Goal: Transaction & Acquisition: Subscribe to service/newsletter

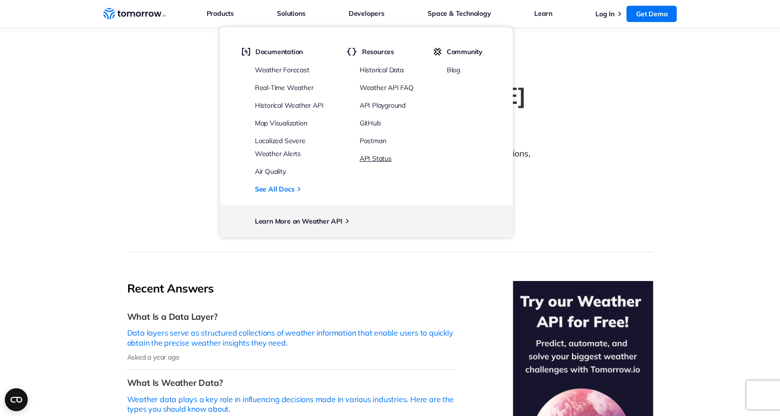
click at [376, 159] on link "API Status" at bounding box center [376, 158] width 32 height 9
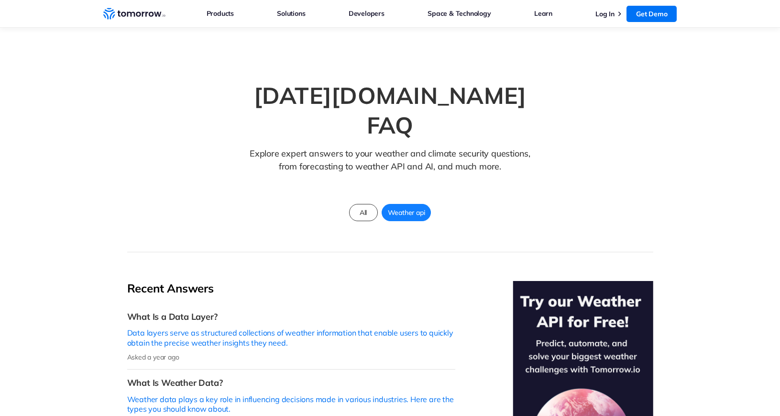
click at [296, 14] on link "Solutions" at bounding box center [291, 13] width 28 height 12
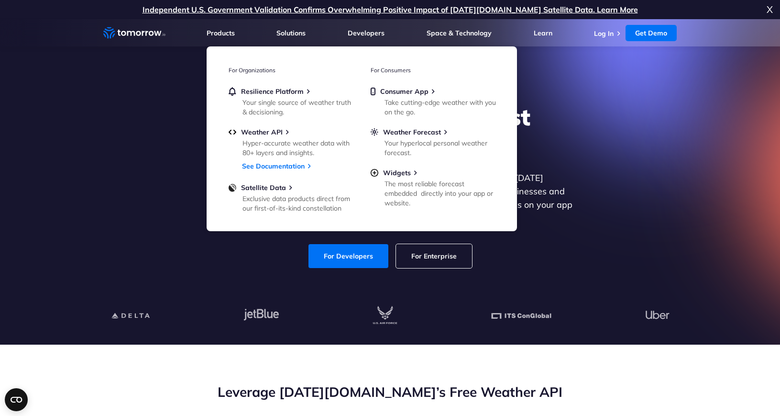
click at [651, 181] on div "Explore the World’s Best Weather API Get reliable and precise weather data thro…" at bounding box center [390, 185] width 589 height 203
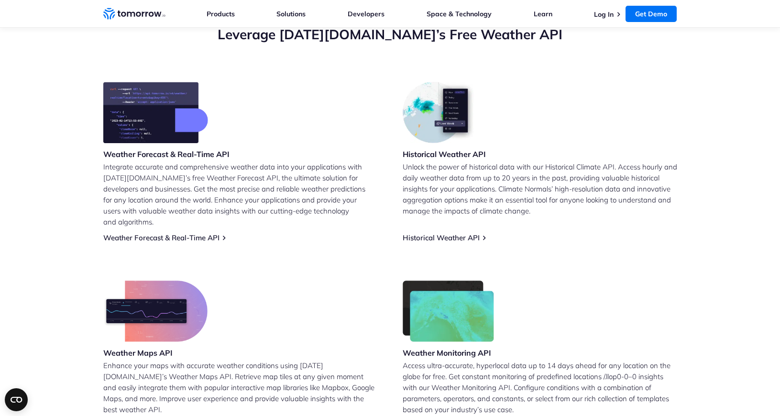
scroll to position [356, 0]
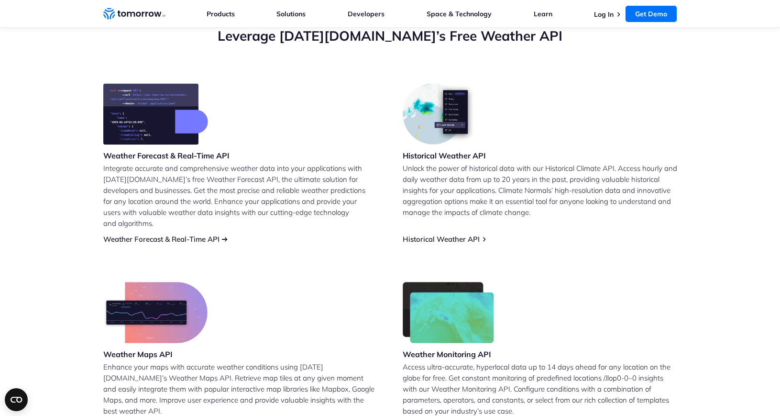
click at [171, 234] on link "Weather Forecast & Real-Time API" at bounding box center [161, 238] width 116 height 9
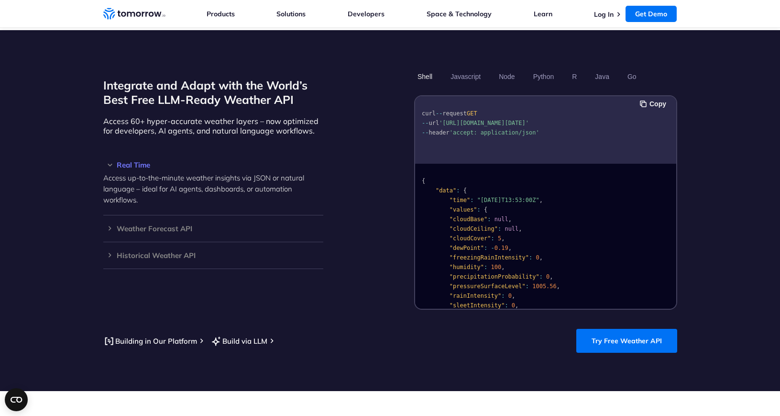
scroll to position [796, 0]
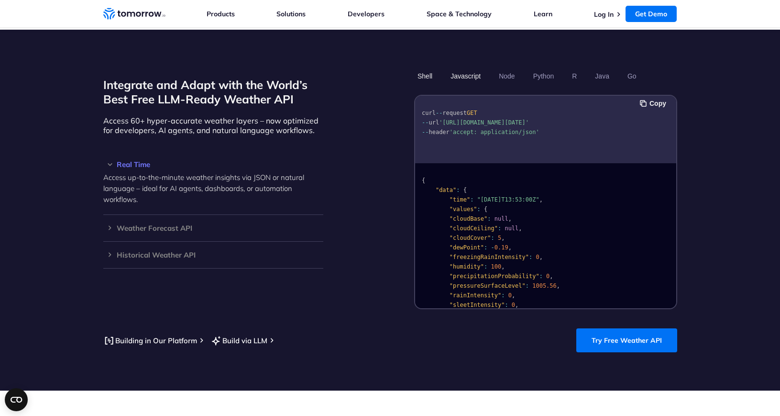
click at [467, 68] on button "Javascript" at bounding box center [465, 76] width 37 height 16
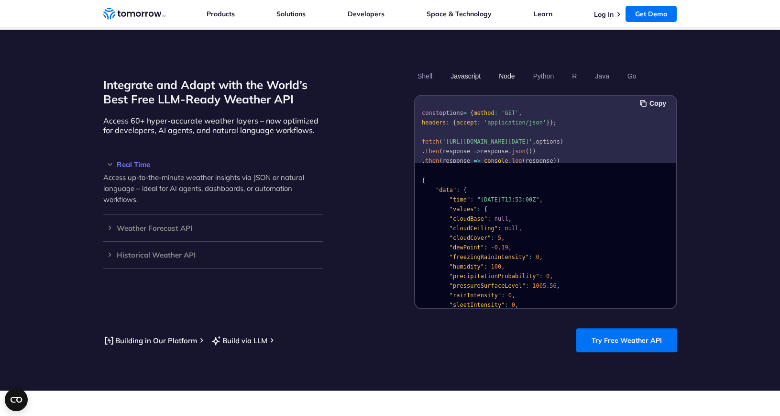
click at [506, 68] on button "Node" at bounding box center [507, 76] width 22 height 16
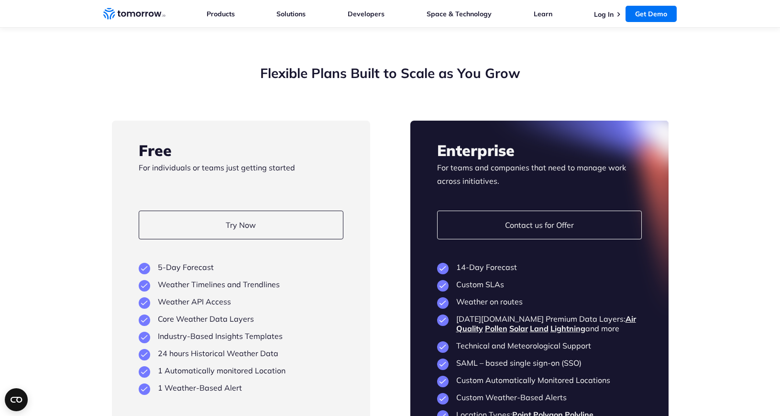
scroll to position [2172, 0]
click at [301, 210] on link "Try Now" at bounding box center [241, 224] width 205 height 29
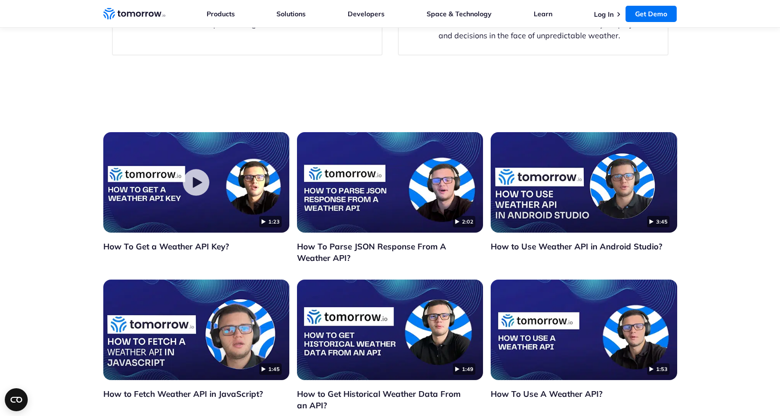
scroll to position [3167, 0]
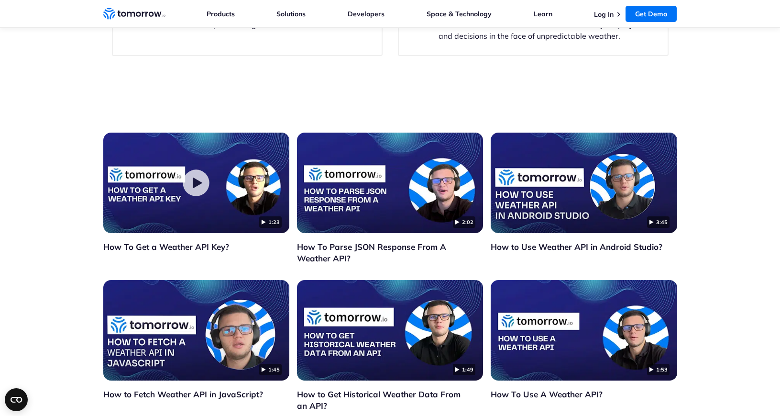
click at [212, 178] on img "Click to watch the testimonial, How To Get a Weather API Key?" at bounding box center [196, 183] width 186 height 100
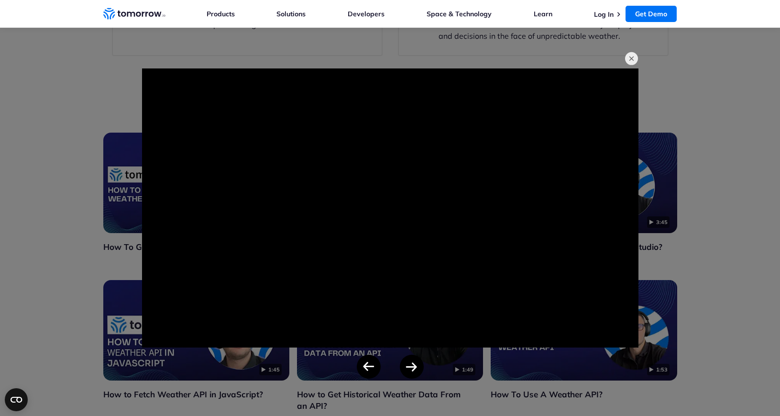
click at [630, 58] on button "button" at bounding box center [631, 58] width 13 height 13
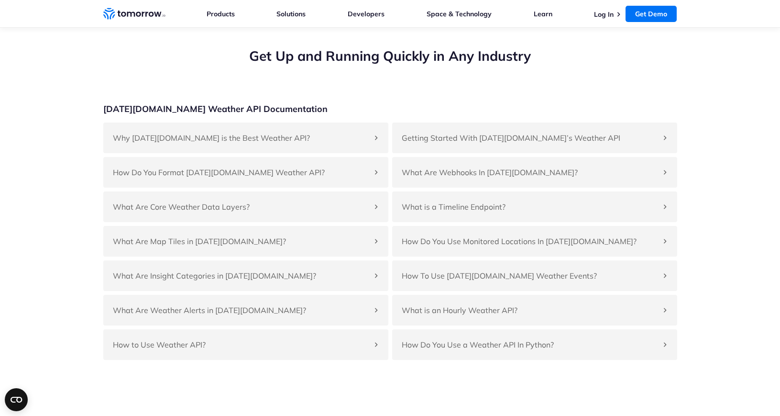
scroll to position [3617, 0]
click at [633, 132] on h4 "Getting Started With [DATE][DOMAIN_NAME]’s Weather API" at bounding box center [530, 137] width 256 height 11
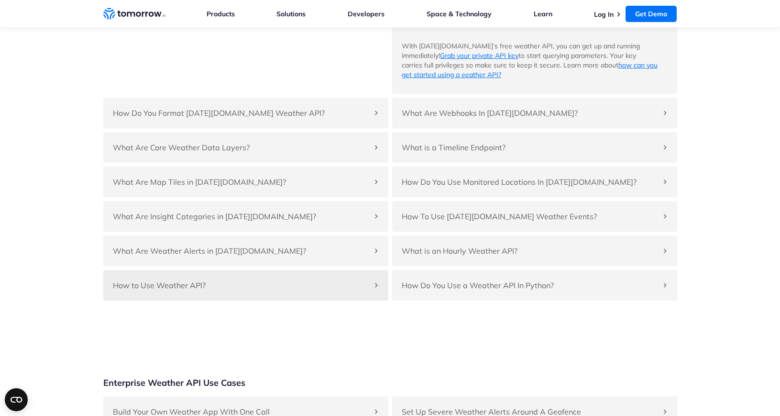
click at [189, 280] on div "How to Use Weather API?" at bounding box center [245, 285] width 285 height 31
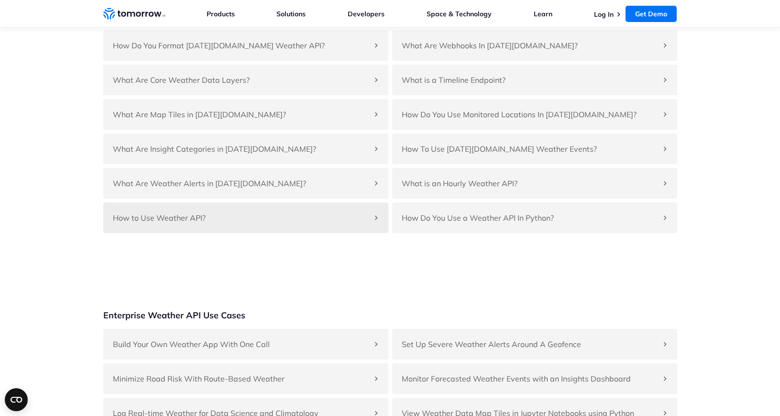
scroll to position [3742, 0]
click at [196, 212] on h4 "How to Use Weather API?" at bounding box center [241, 217] width 256 height 11
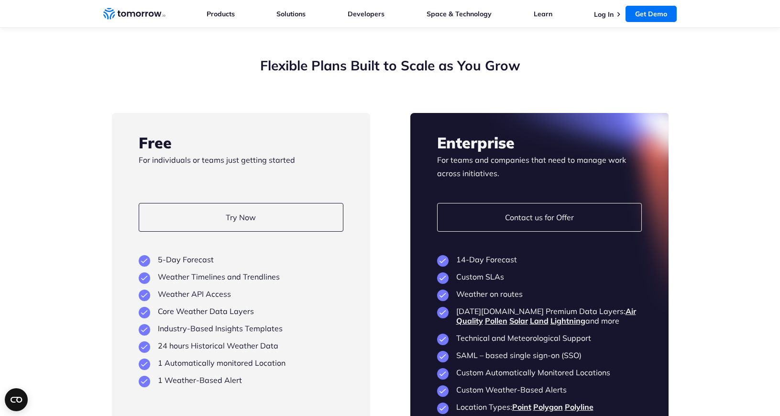
scroll to position [2180, 0]
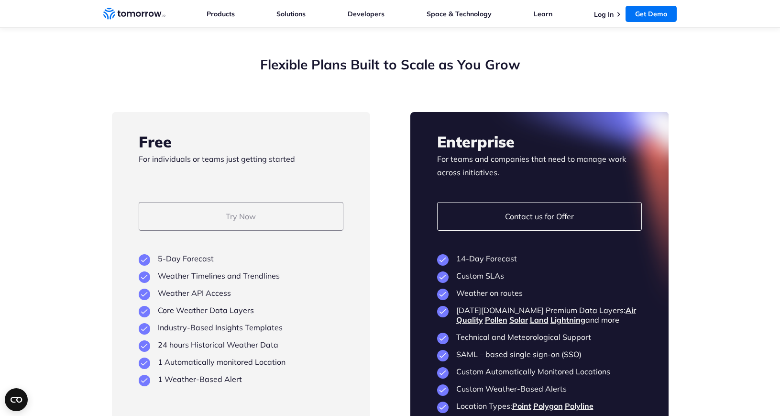
click at [275, 204] on link "Try Now" at bounding box center [241, 216] width 205 height 29
